Goal: Task Accomplishment & Management: Manage account settings

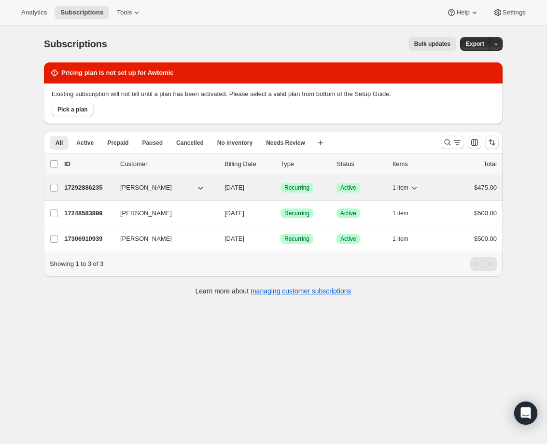
click at [188, 191] on button "[PERSON_NAME]" at bounding box center [162, 187] width 97 height 15
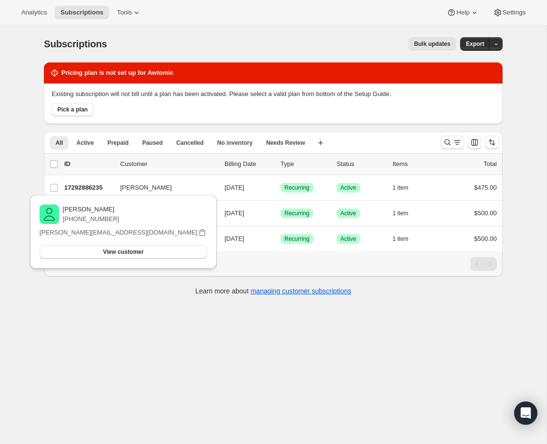
click at [27, 63] on div "Subscriptions. This page is ready Subscriptions Bulk updates More actions Bulk …" at bounding box center [273, 248] width 546 height 444
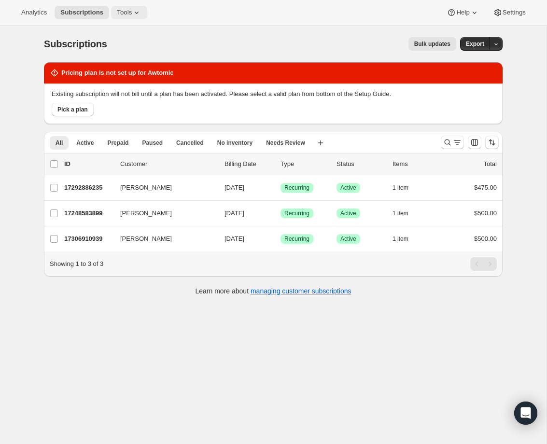
click at [129, 12] on span "Tools" at bounding box center [124, 13] width 15 height 8
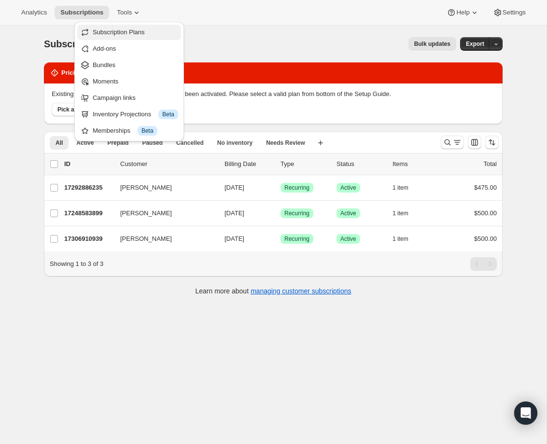
click at [144, 31] on span "Subscription Plans" at bounding box center [119, 31] width 52 height 7
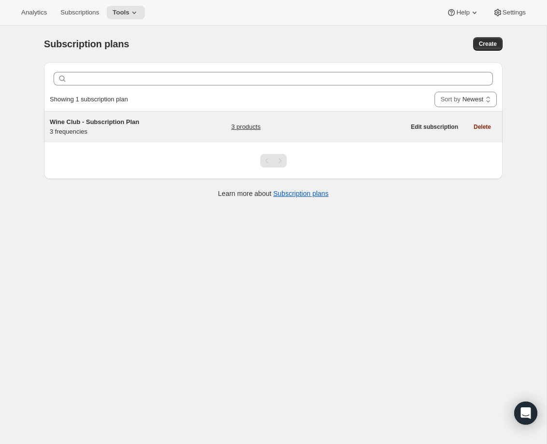
click at [73, 130] on div "Wine Club - Subscription Plan 3 frequencies" at bounding box center [110, 126] width 121 height 19
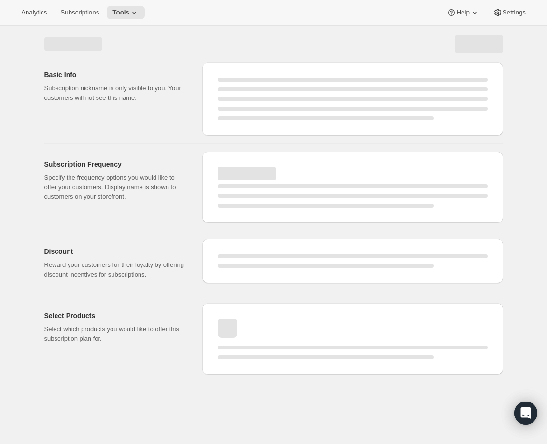
select select "WEEK"
select select "MONTH"
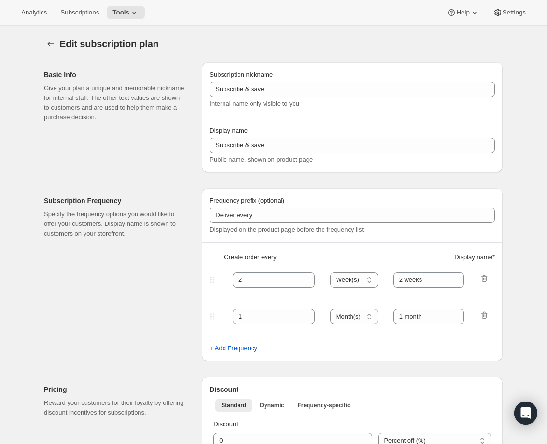
type input "Wine Club - Subscription Plan"
type input "4"
select select "MONTH"
type input "3 months"
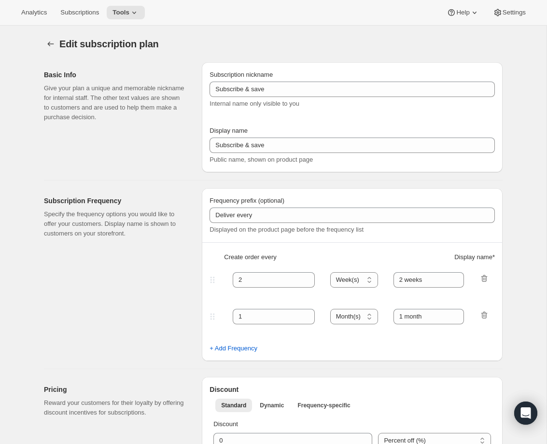
type input "Sign up for our Wine Club Membership. Modify or cancel subscription anytime."
select select "WEEK"
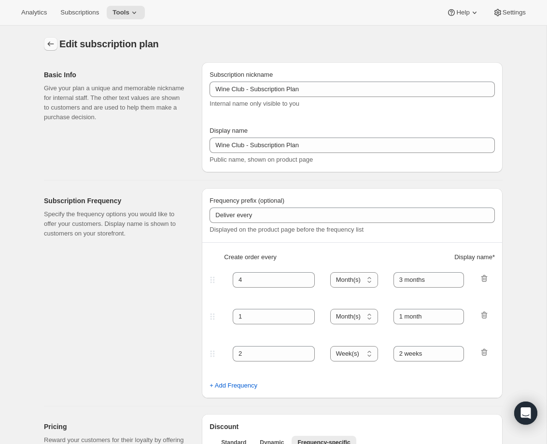
click at [50, 44] on icon "Subscription plans" at bounding box center [51, 44] width 6 height 5
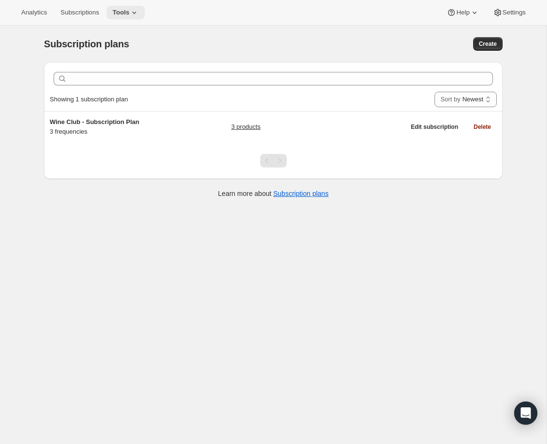
click at [122, 16] on button "Tools" at bounding box center [126, 13] width 38 height 14
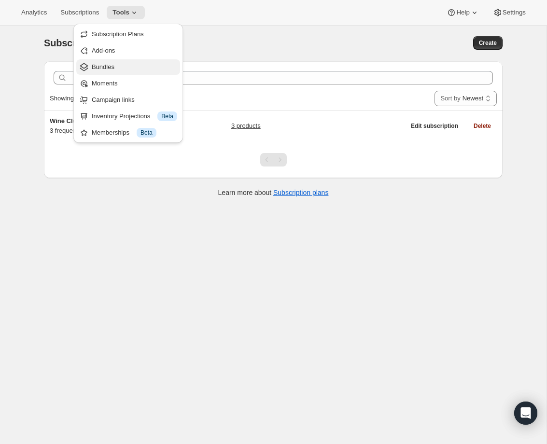
scroll to position [2, 0]
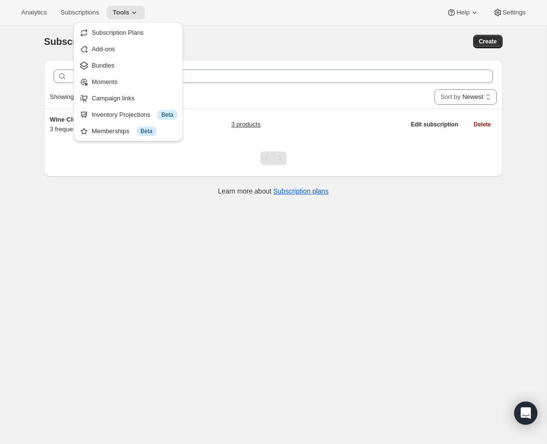
click at [16, 39] on div "Subscription plans. This page is ready Subscription plans Create Clear Showing …" at bounding box center [273, 245] width 546 height 444
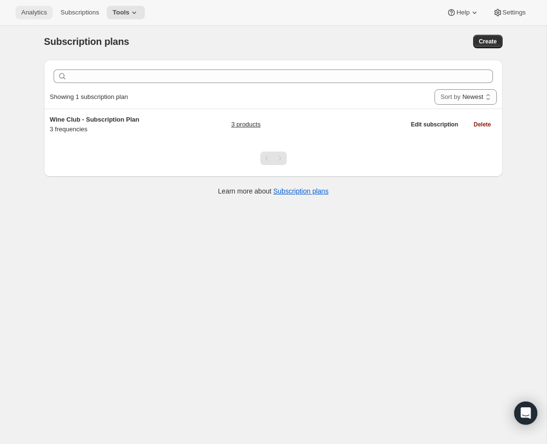
click at [35, 11] on span "Analytics" at bounding box center [34, 13] width 26 height 8
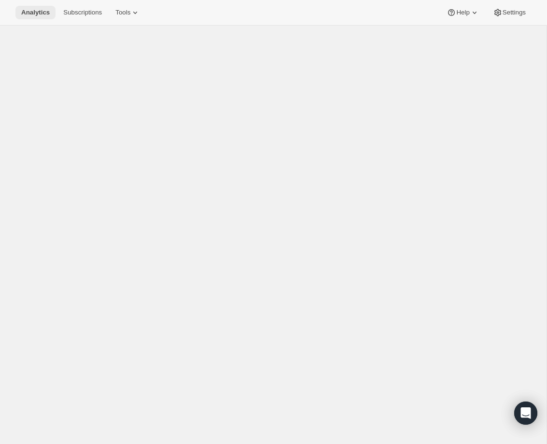
scroll to position [0, 0]
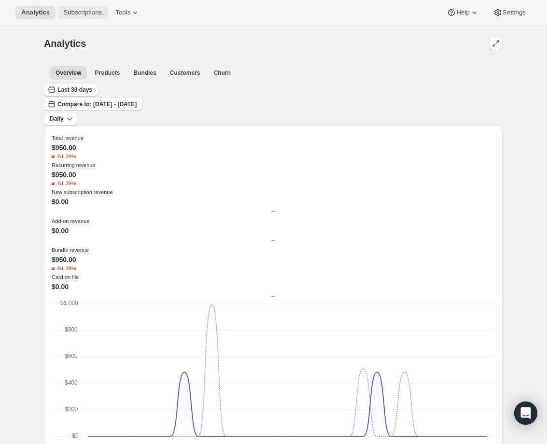
click at [63, 11] on span "Subscriptions" at bounding box center [82, 13] width 39 height 8
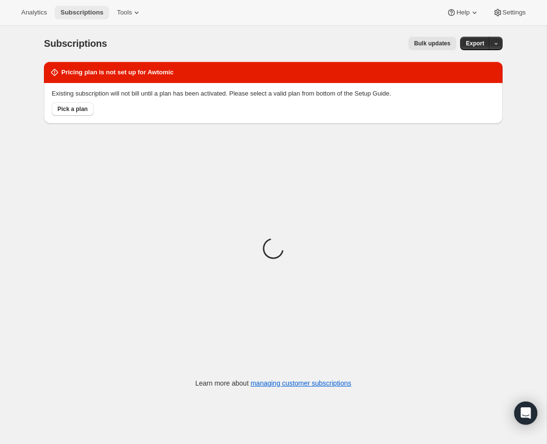
scroll to position [2, 0]
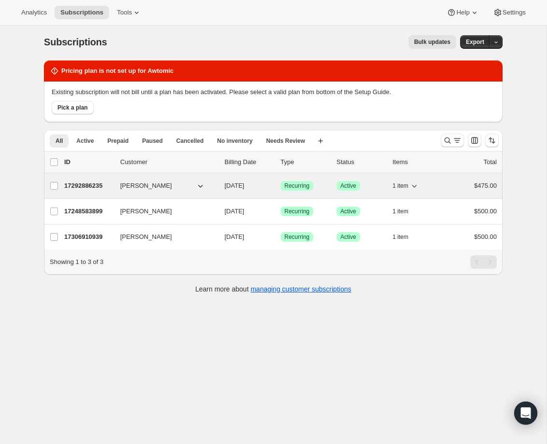
click at [179, 189] on button "[PERSON_NAME]" at bounding box center [162, 185] width 97 height 15
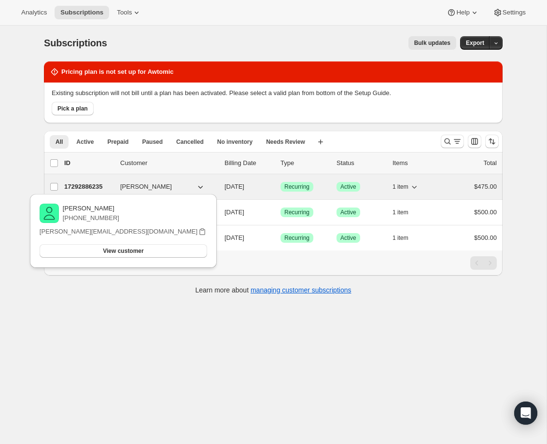
scroll to position [0, 0]
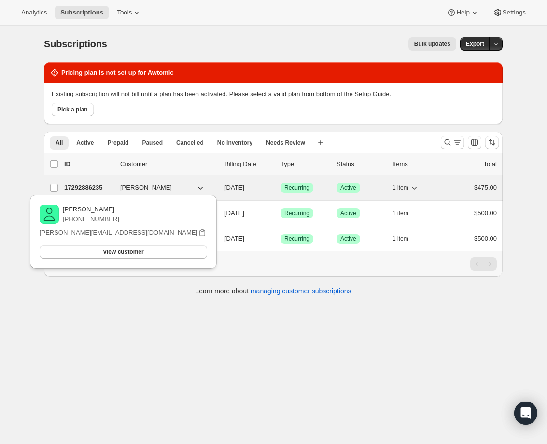
click at [77, 185] on p "17292886235" at bounding box center [88, 188] width 48 height 10
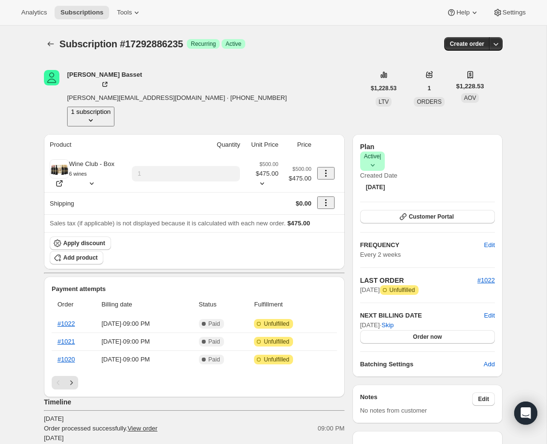
scroll to position [0, 0]
